Goal: Task Accomplishment & Management: Use online tool/utility

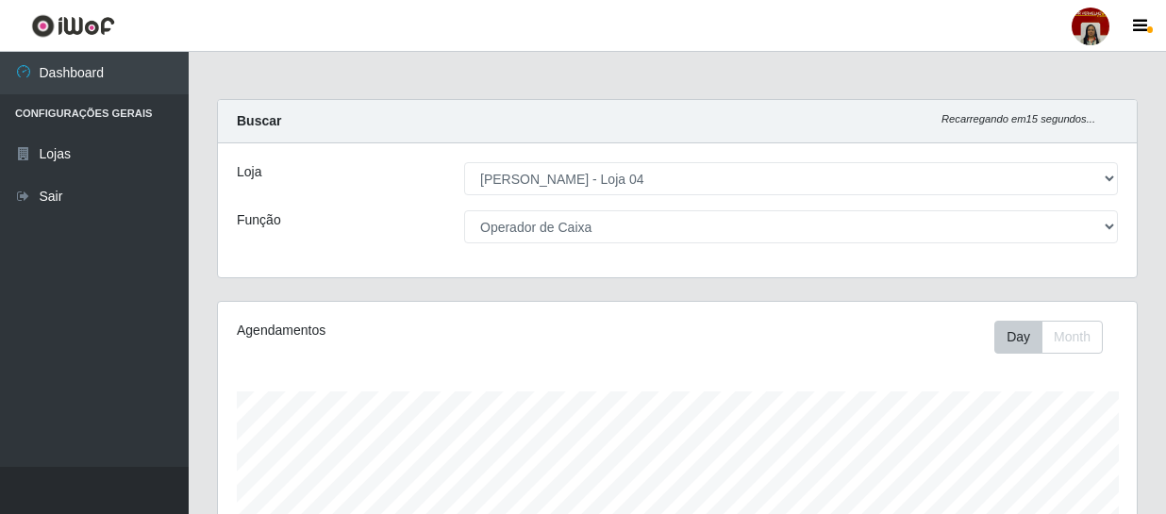
select select "251"
select select "22"
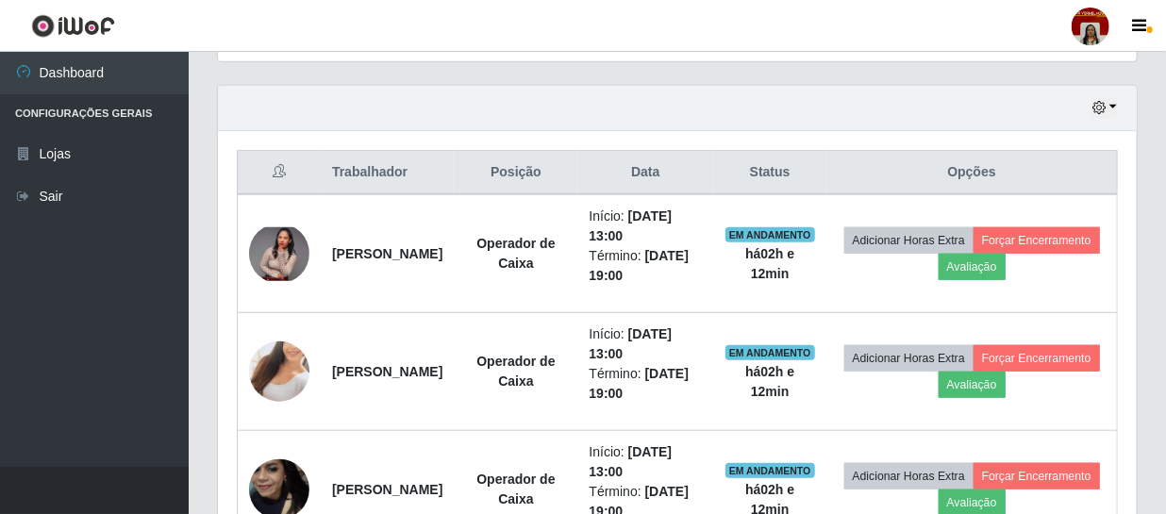
scroll to position [391, 919]
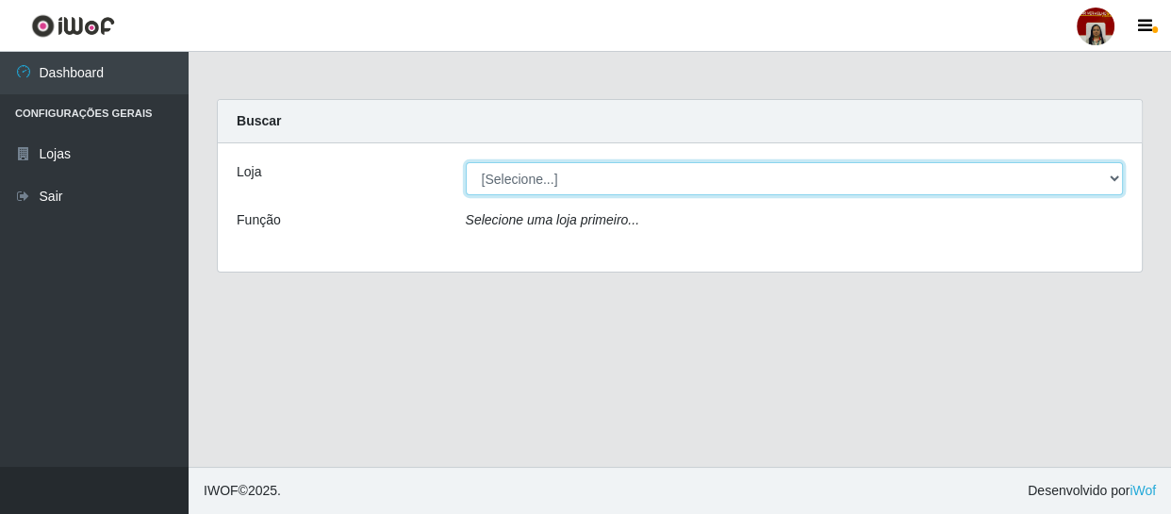
click at [501, 179] on select "[Selecione...] Mar Vermelho - Loja 04" at bounding box center [795, 178] width 658 height 33
select select "251"
click at [466, 162] on select "[Selecione...] Mar Vermelho - Loja 04" at bounding box center [795, 178] width 658 height 33
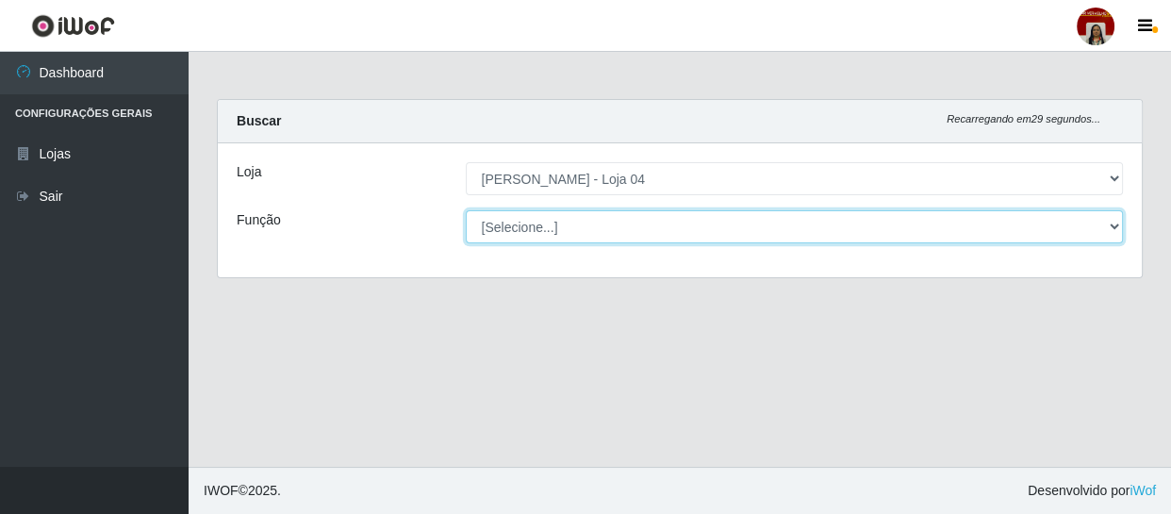
click at [526, 219] on select "[Selecione...] ASG ASG + ASG ++ Auxiliar de Depósito Auxiliar de Depósito + Aux…" at bounding box center [795, 226] width 658 height 33
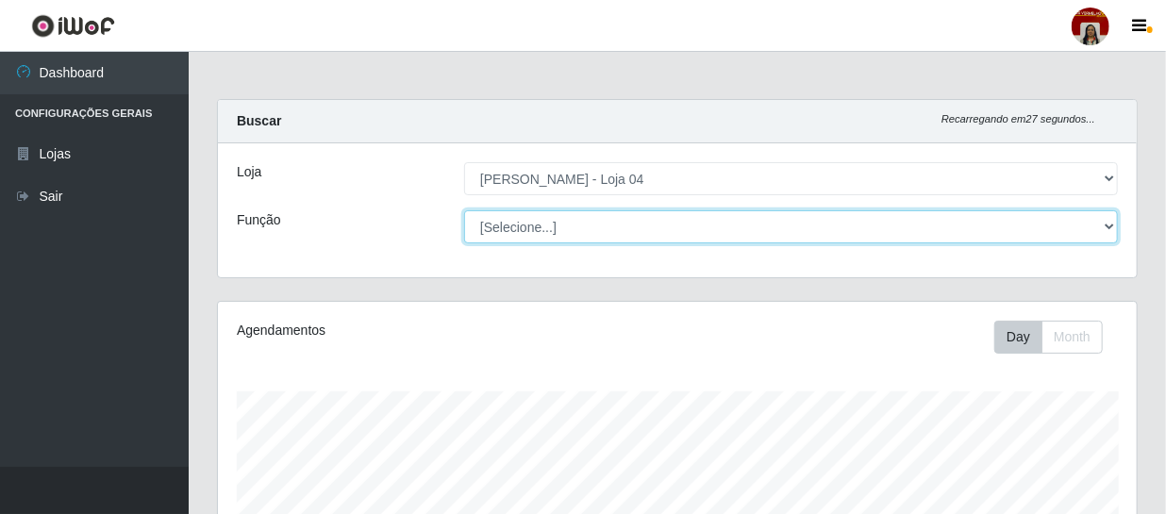
scroll to position [391, 919]
select select "22"
click at [464, 210] on select "[Selecione...] ASG ASG + ASG ++ Auxiliar de Depósito Auxiliar de Depósito + Aux…" at bounding box center [791, 226] width 654 height 33
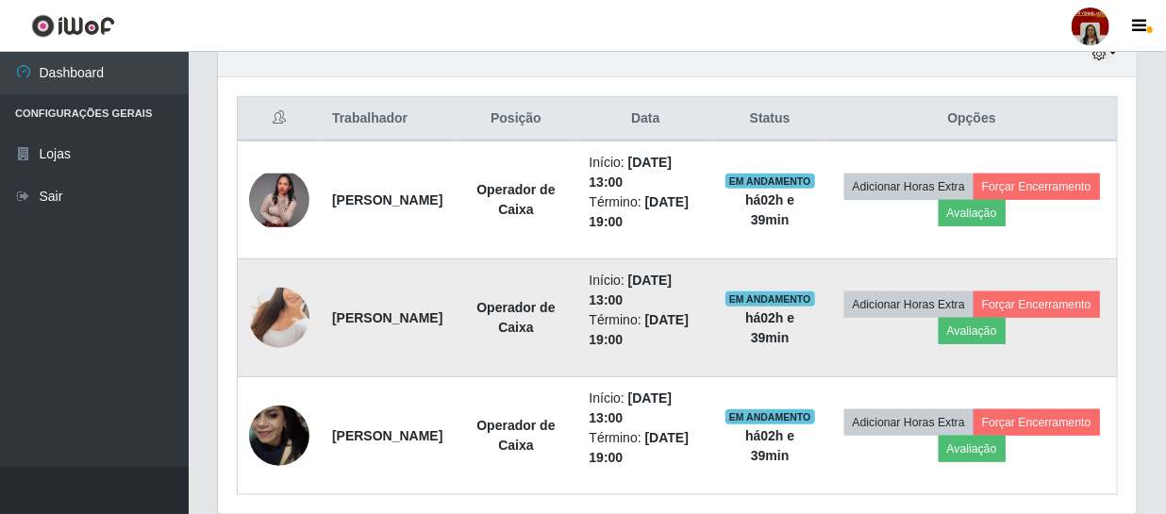
scroll to position [600, 0]
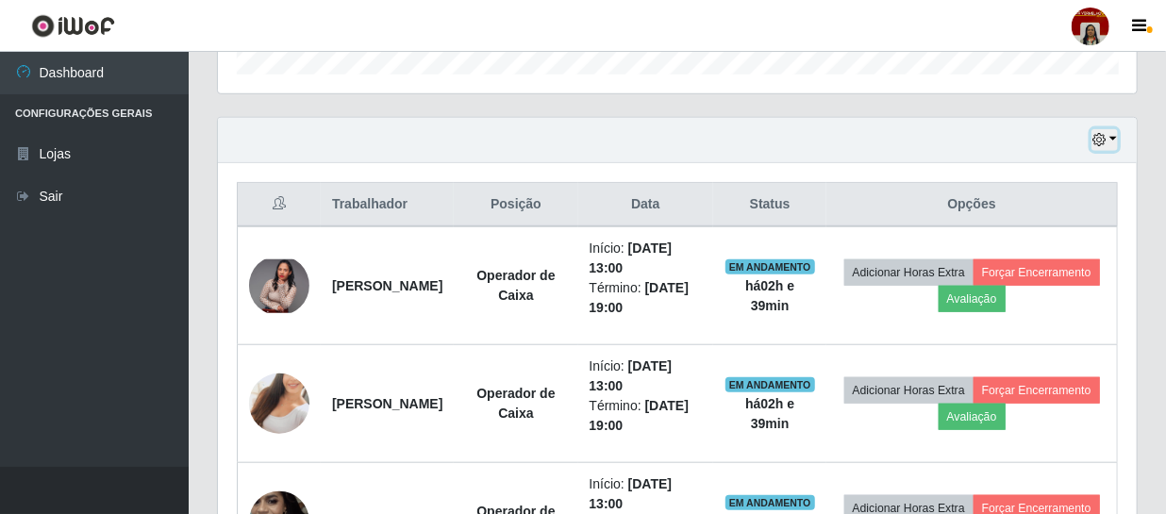
click at [1098, 143] on icon "button" at bounding box center [1098, 139] width 13 height 13
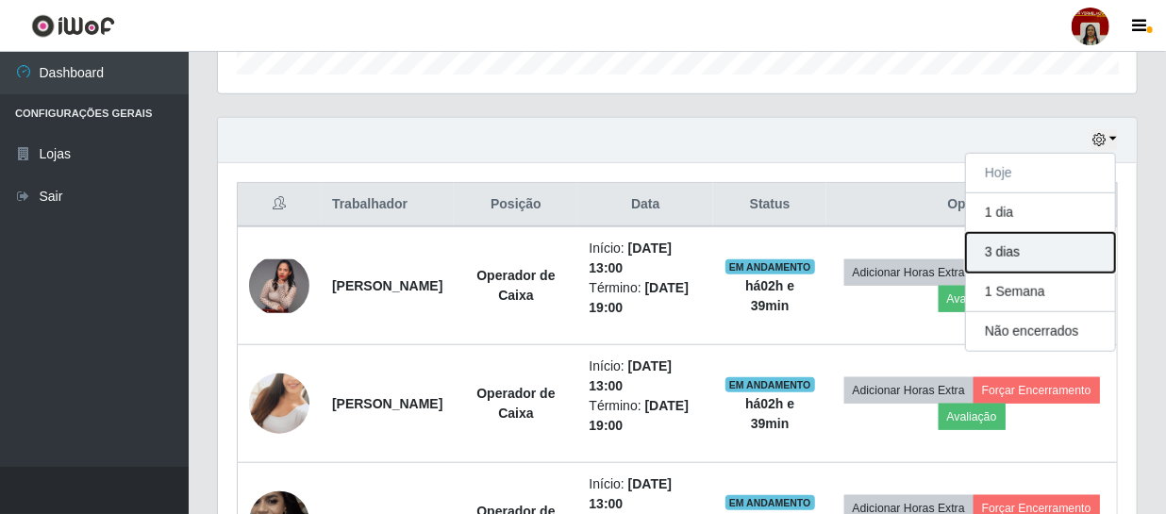
click at [1020, 255] on button "3 dias" at bounding box center [1040, 253] width 149 height 40
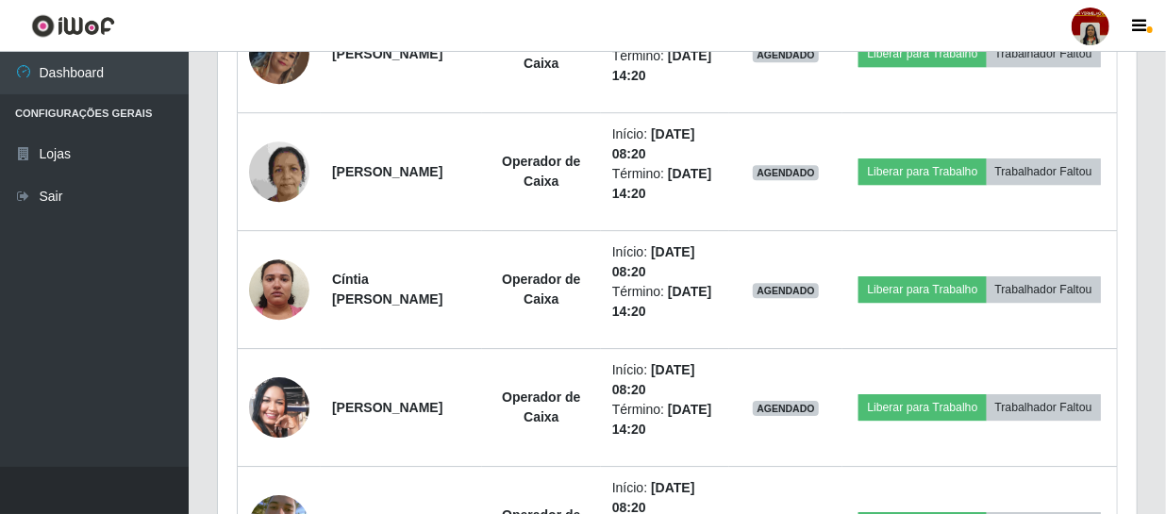
scroll to position [2479, 0]
